Goal: Transaction & Acquisition: Book appointment/travel/reservation

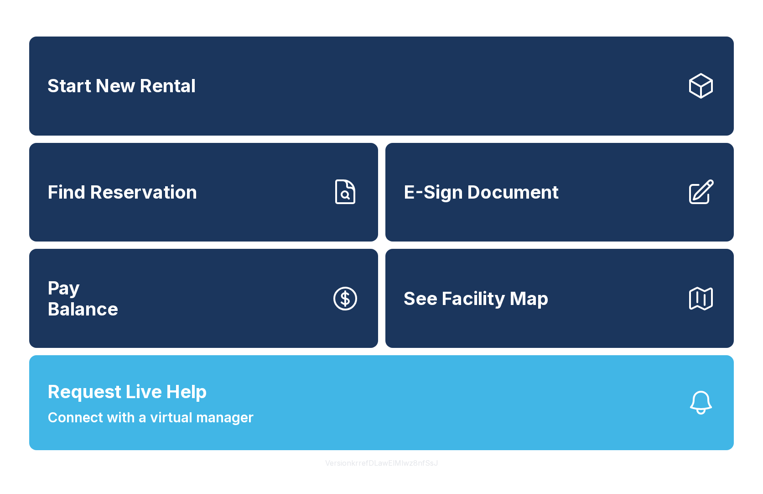
click at [355, 465] on button "Version krrefDLawElMlwz8nfSsJ" at bounding box center [382, 463] width 128 height 26
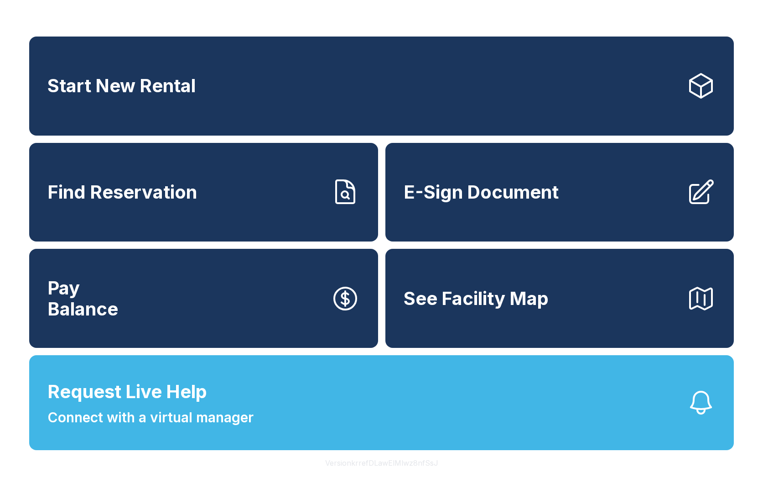
click at [355, 465] on button "Version krrefDLawElMlwz8nfSsJ" at bounding box center [382, 463] width 128 height 26
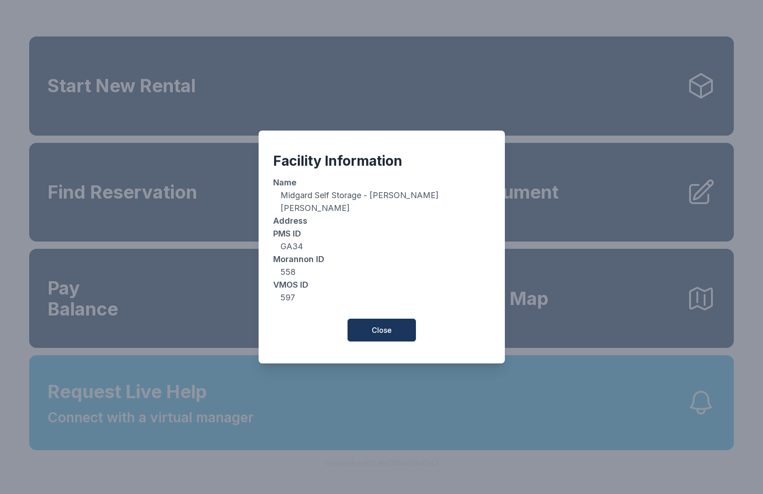
click at [557, 19] on div "Facility Information Name Midgard Self Storage - Warner Robins Address PMS [GEO…" at bounding box center [381, 247] width 763 height 494
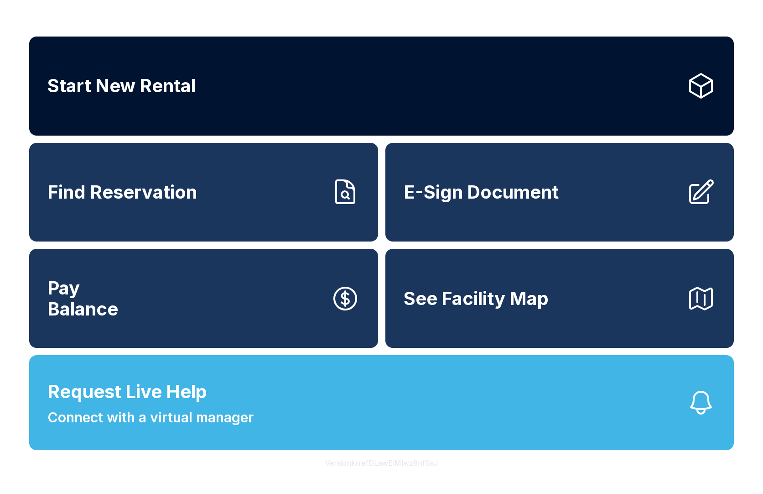
click at [420, 94] on link "Start New Rental" at bounding box center [381, 85] width 705 height 99
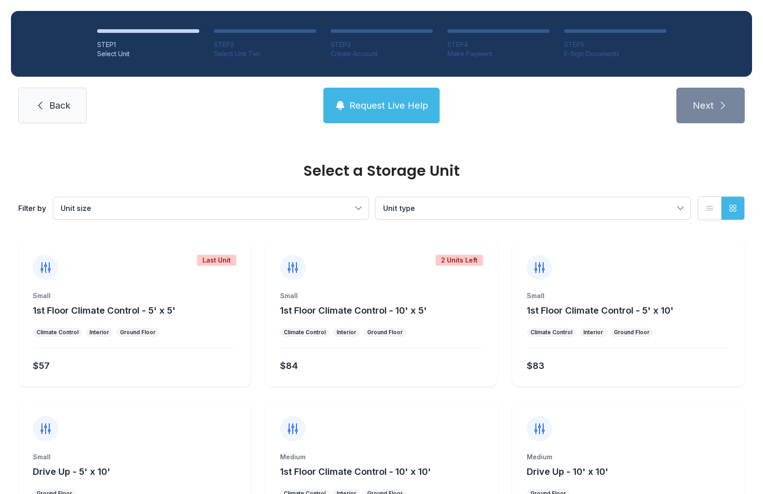
click at [530, 111] on nav "Back Request Live Help Next" at bounding box center [381, 106] width 741 height 36
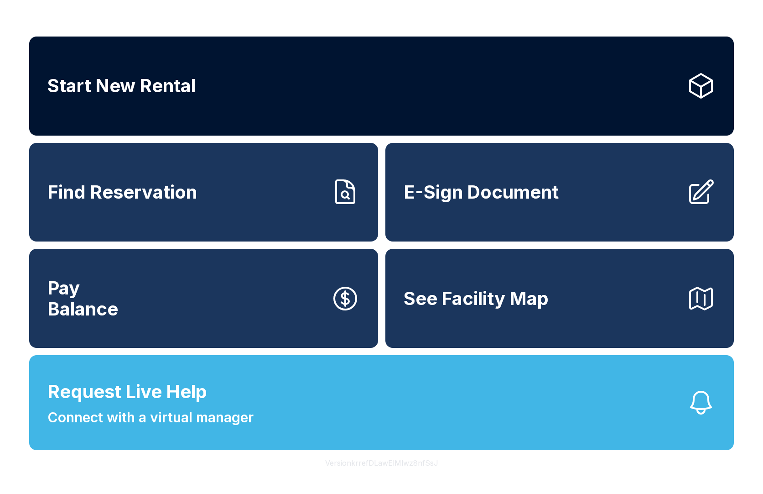
click at [277, 95] on link "Start New Rental" at bounding box center [381, 85] width 705 height 99
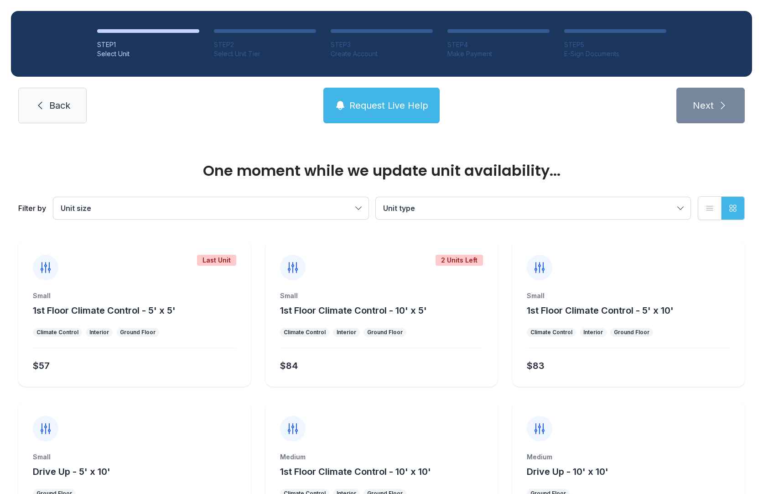
click at [369, 292] on div "Small" at bounding box center [381, 295] width 203 height 9
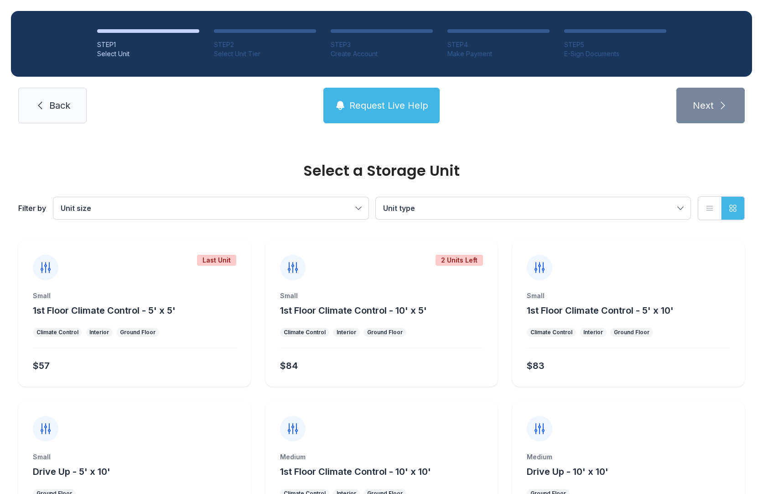
click at [430, 336] on ul "Climate Control Interior Ground Floor" at bounding box center [381, 332] width 203 height 9
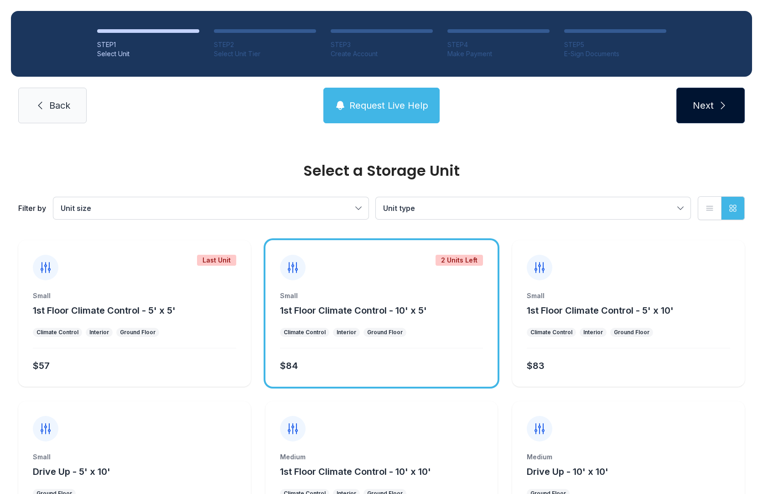
click at [705, 106] on span "Next" at bounding box center [703, 105] width 21 height 13
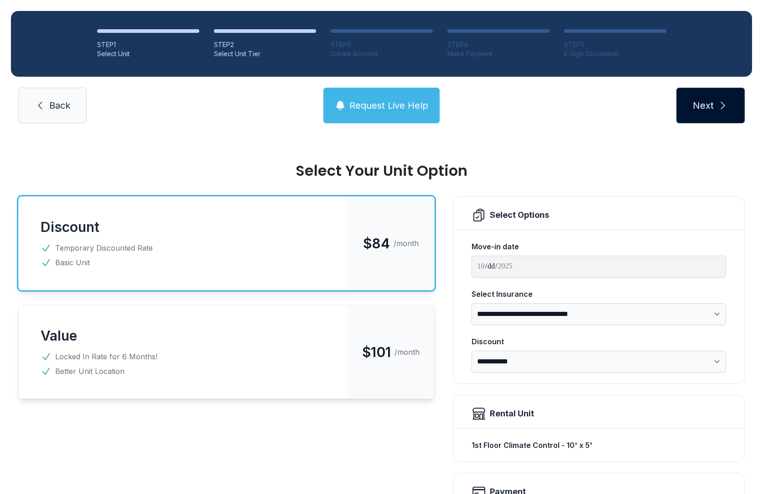
click at [710, 106] on span "Next" at bounding box center [703, 105] width 21 height 13
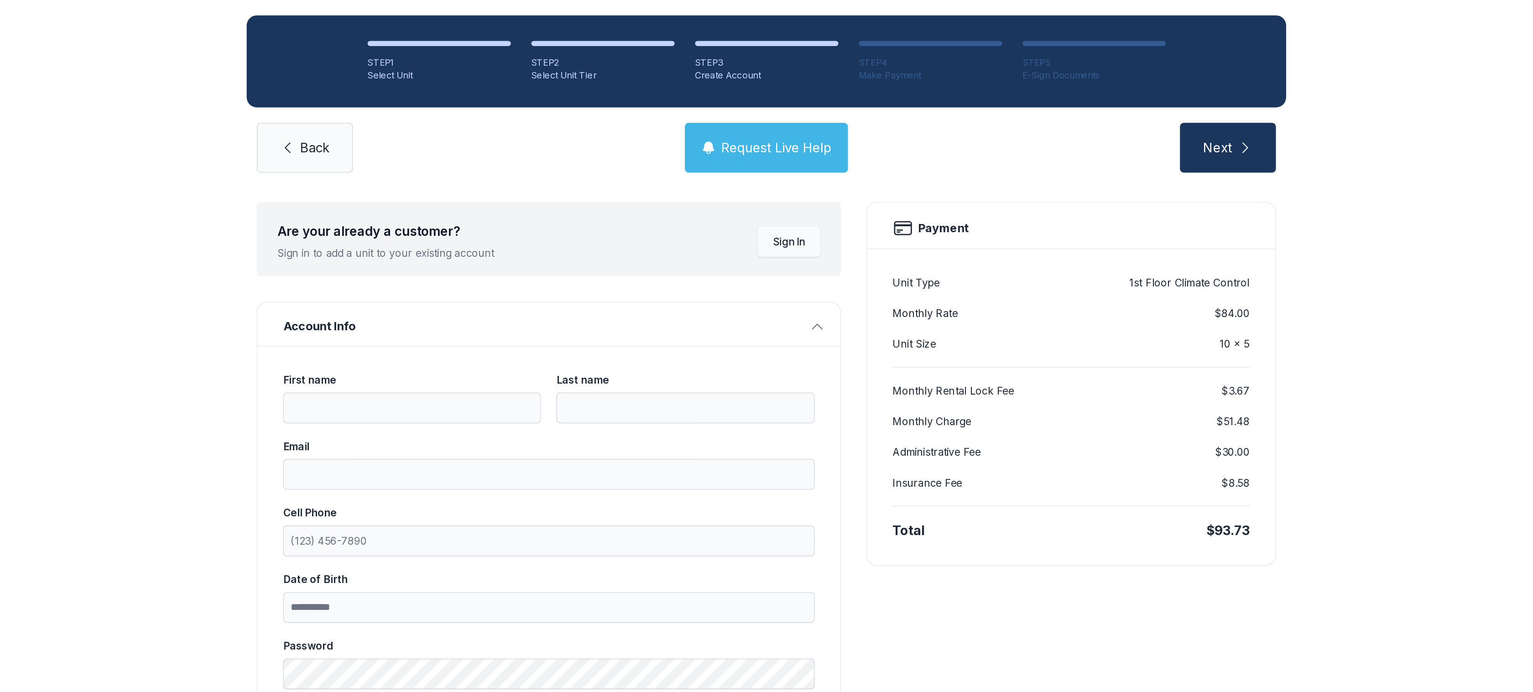
scroll to position [33, 0]
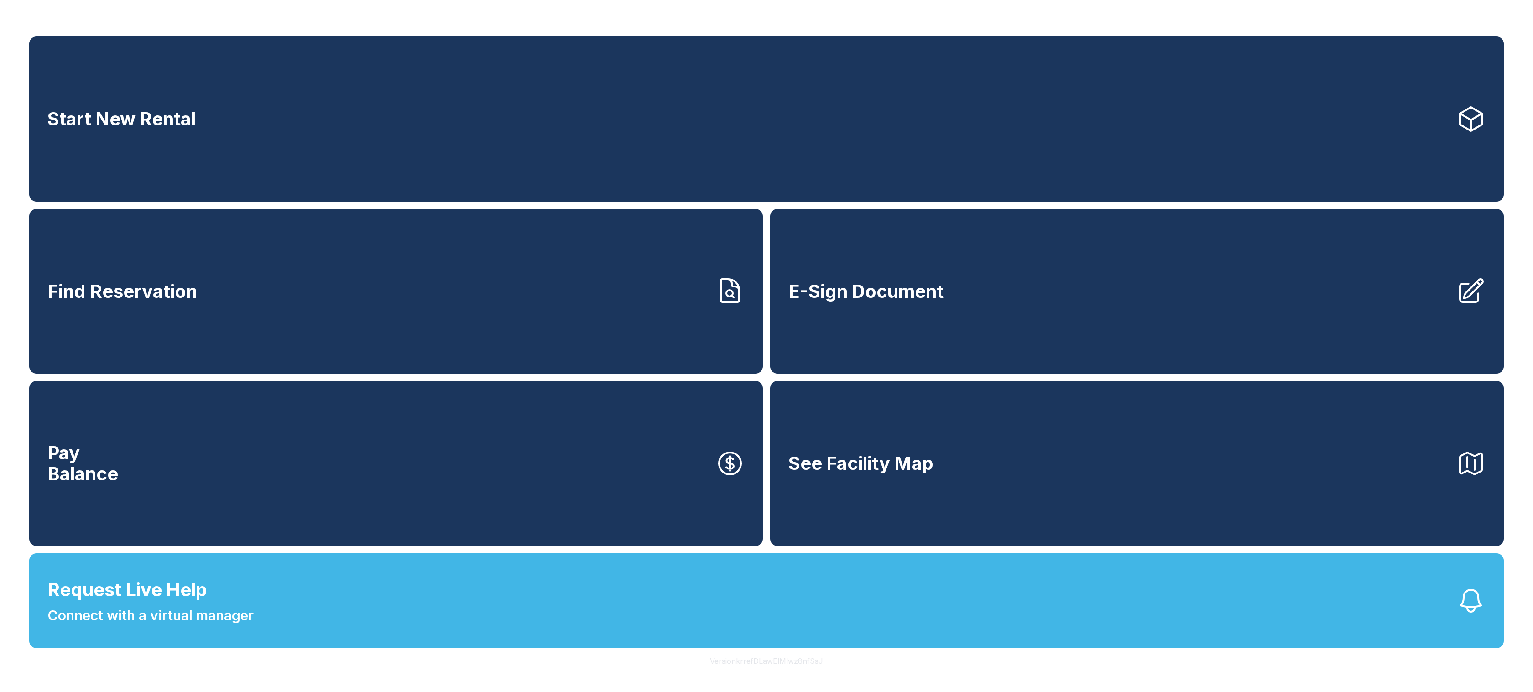
click at [763, 663] on button "Version krrefDLawElMlwz8nfSsJ" at bounding box center [767, 661] width 128 height 26
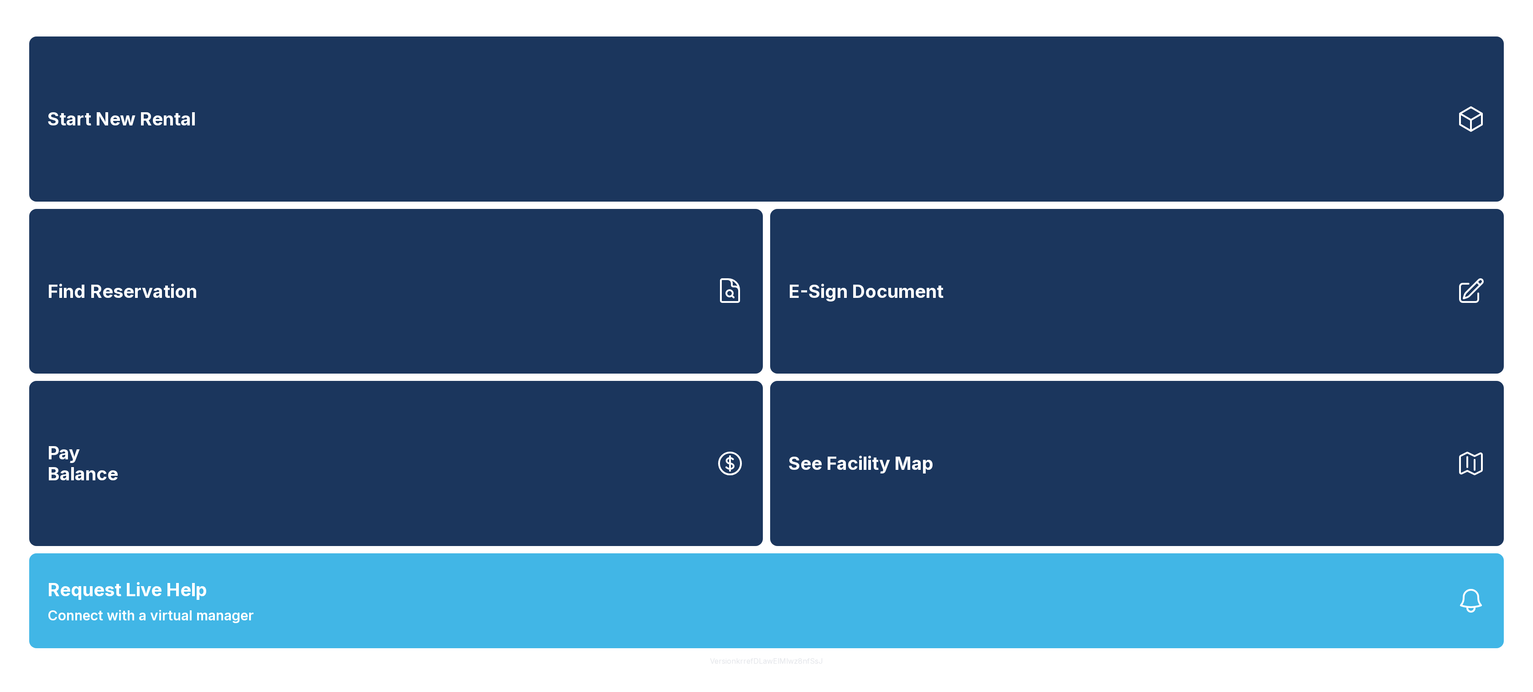
click at [763, 663] on button "Version krrefDLawElMlwz8nfSsJ" at bounding box center [767, 661] width 128 height 26
